Goal: Check status: Check status

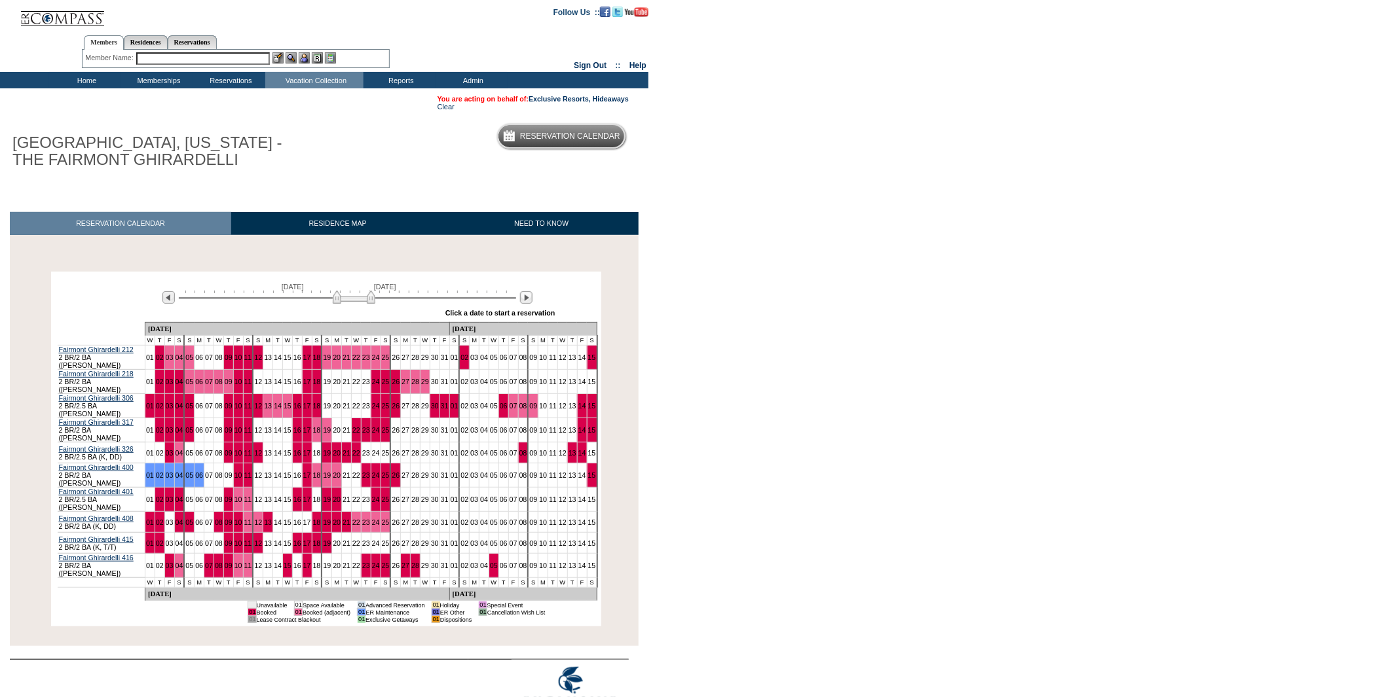
drag, startPoint x: 293, startPoint y: 298, endPoint x: 356, endPoint y: 291, distance: 63.3
click at [356, 291] on div "[DATE] [DATE]" at bounding box center [345, 294] width 378 height 22
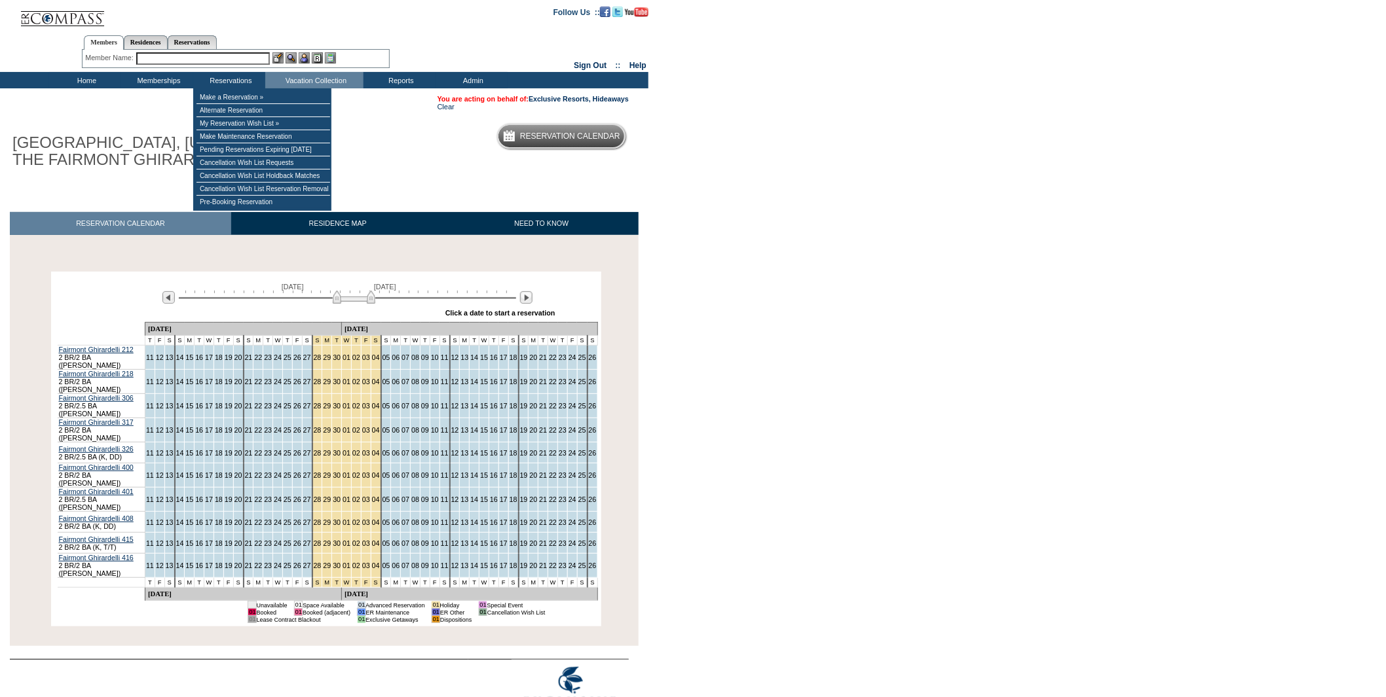
click at [233, 55] on input "text" at bounding box center [203, 58] width 134 height 12
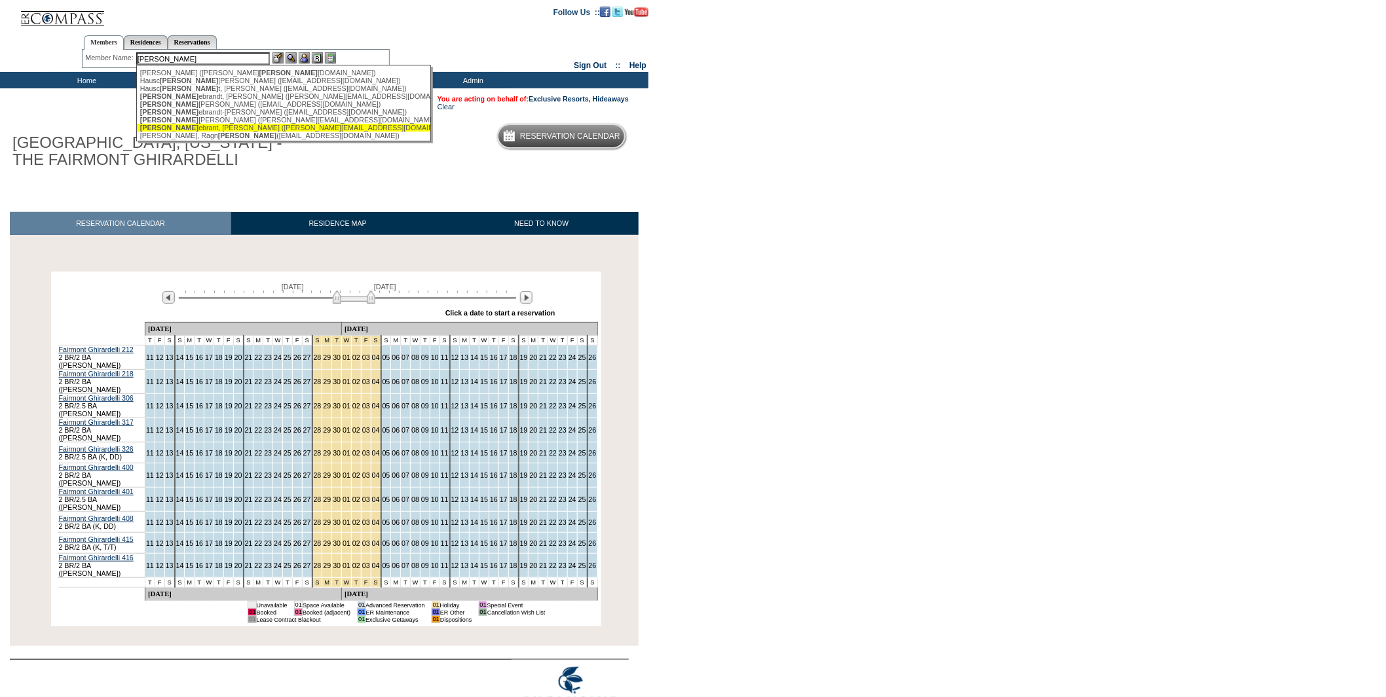
type input "[PERSON_NAME]"
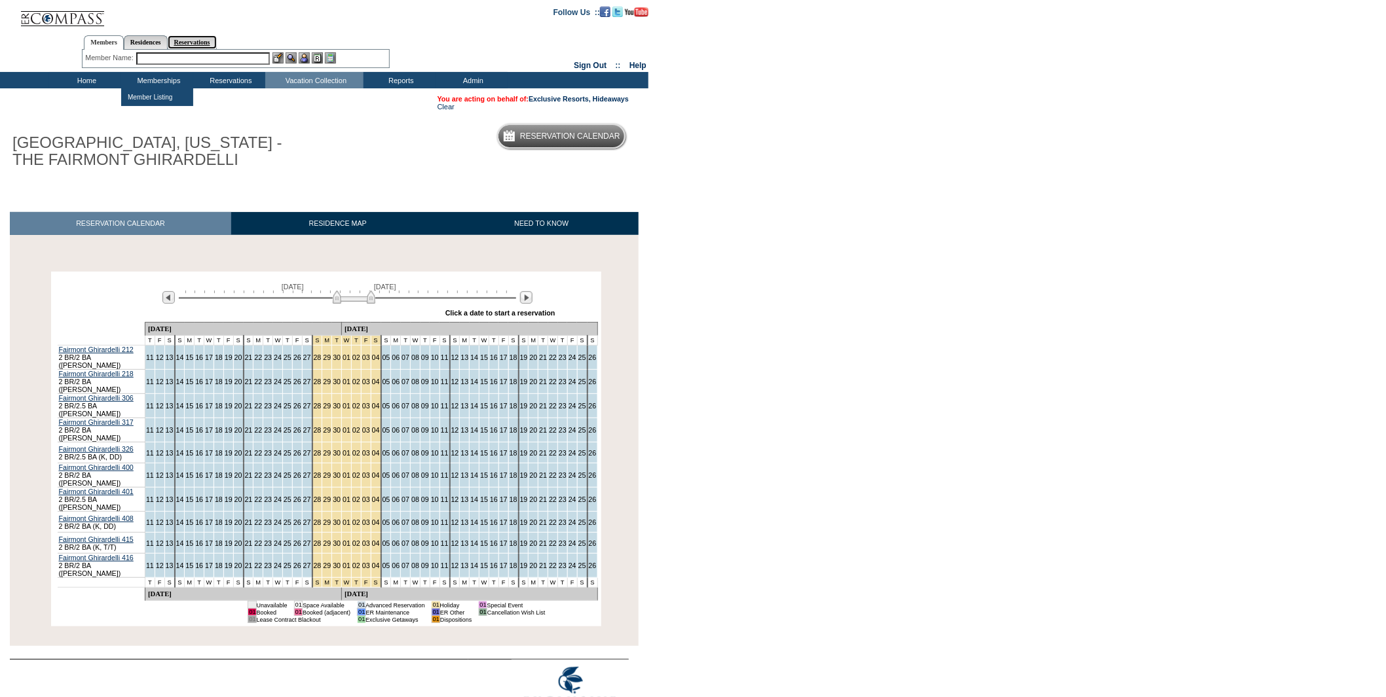
click at [198, 43] on link "Reservations" at bounding box center [192, 42] width 49 height 14
click at [175, 55] on input "text" at bounding box center [160, 58] width 55 height 12
paste input "1803460"
type input "1803460"
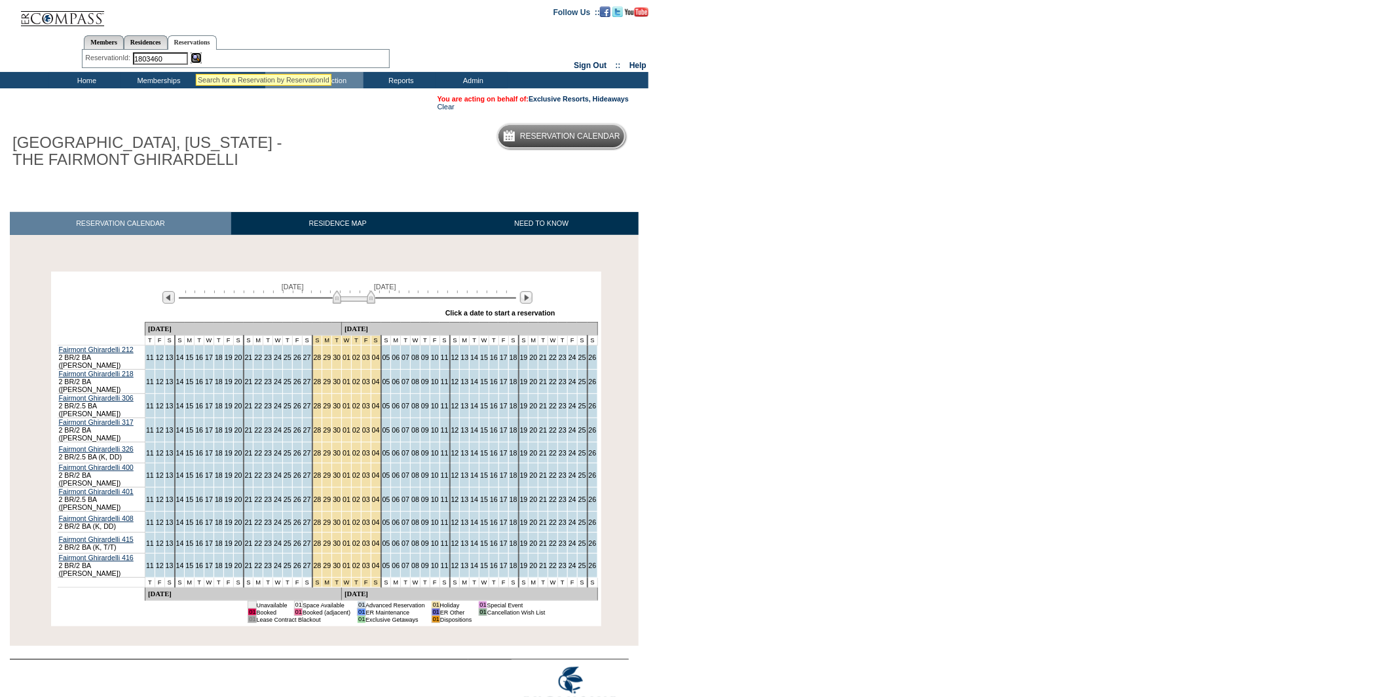
click at [196, 58] on img at bounding box center [196, 57] width 11 height 11
